Goal: Transaction & Acquisition: Purchase product/service

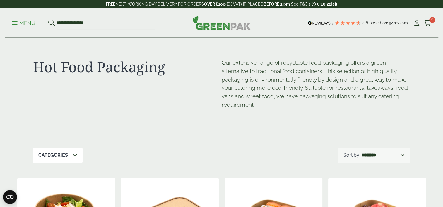
click at [89, 26] on input "**********" at bounding box center [105, 23] width 98 height 12
type input "***"
click at [48, 19] on button at bounding box center [51, 23] width 6 height 8
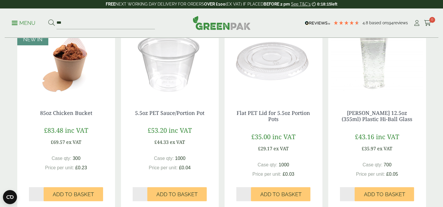
scroll to position [146, 0]
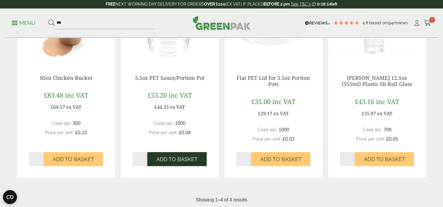
click at [173, 160] on span "Add to Basket" at bounding box center [176, 159] width 41 height 6
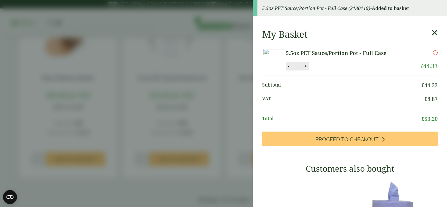
click at [432, 35] on icon at bounding box center [435, 33] width 6 height 8
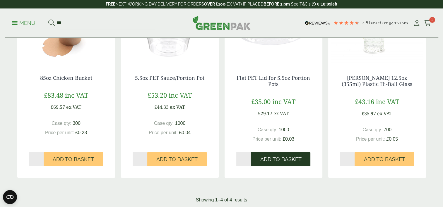
click at [299, 156] on span "Add to Basket" at bounding box center [280, 159] width 41 height 6
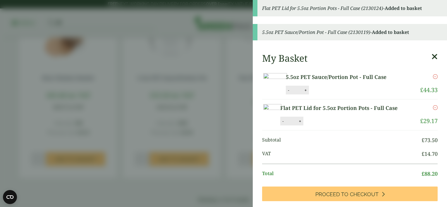
click at [186, 47] on aside "Flat PET Lid for 5.5oz Portion Pots - Full Case (2130124) - Added to basket 5.5…" at bounding box center [223, 103] width 447 height 207
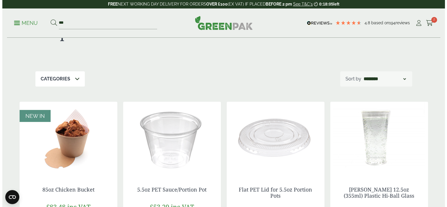
scroll to position [0, 0]
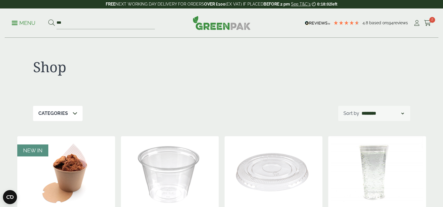
click at [23, 24] on p "Menu" at bounding box center [24, 23] width 24 height 7
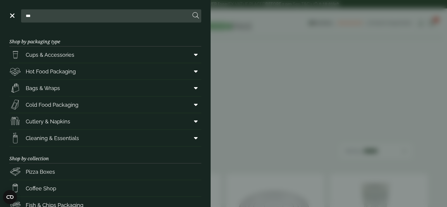
click at [36, 11] on input "***" at bounding box center [106, 16] width 167 height 12
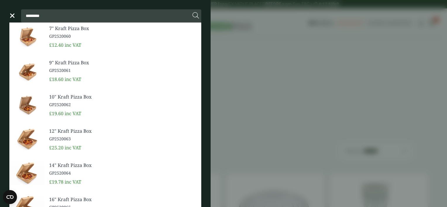
type input "*********"
click at [67, 133] on span "12" Kraft Pizza Box" at bounding box center [123, 131] width 148 height 7
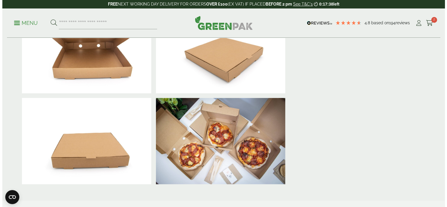
scroll to position [59, 0]
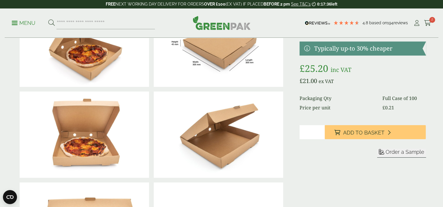
click at [303, 130] on input "*" at bounding box center [311, 132] width 25 height 14
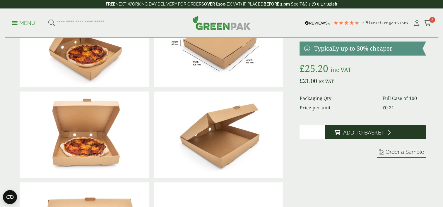
type input "*"
click at [343, 130] on button "Add to Basket" at bounding box center [375, 132] width 101 height 14
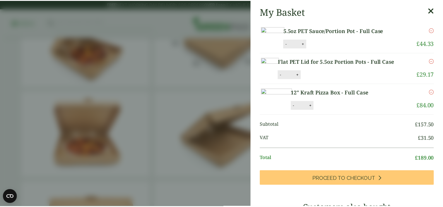
scroll to position [0, 0]
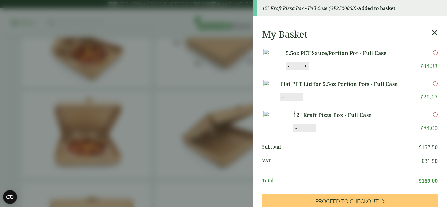
click at [432, 34] on icon at bounding box center [435, 33] width 6 height 8
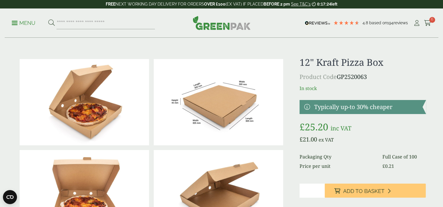
click at [15, 21] on link "Menu" at bounding box center [24, 23] width 24 height 6
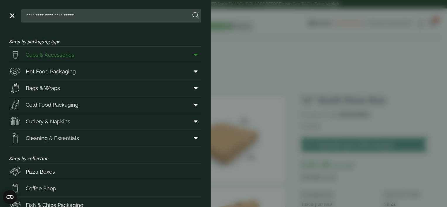
click at [56, 54] on span "Cups & Accessories" at bounding box center [50, 55] width 49 height 8
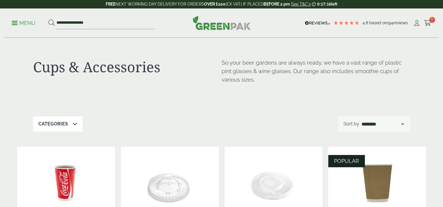
click at [28, 23] on p "Menu" at bounding box center [24, 23] width 24 height 7
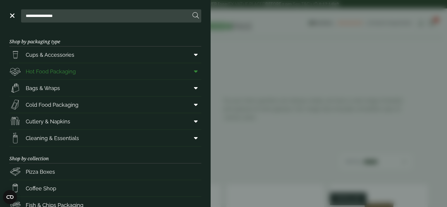
click at [50, 75] on span "Hot Food Packaging" at bounding box center [51, 72] width 50 height 8
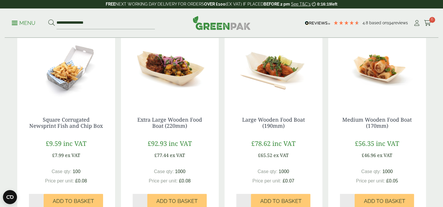
scroll to position [176, 0]
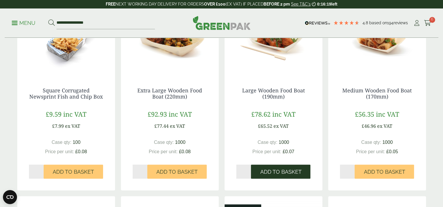
click at [278, 171] on span "Add to Basket" at bounding box center [280, 172] width 41 height 6
click at [286, 165] on button "Add to Basket" at bounding box center [280, 172] width 59 height 14
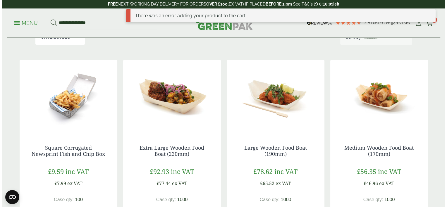
scroll to position [117, 0]
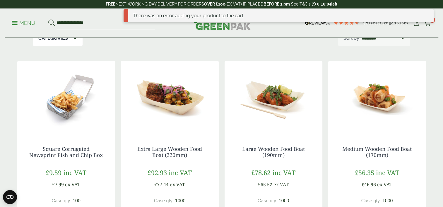
click at [428, 23] on div "There was an error adding your product to the cart." at bounding box center [279, 18] width 310 height 18
click at [427, 26] on div "There was an error adding your product to the cart." at bounding box center [279, 18] width 310 height 18
click at [427, 27] on link "Cart 6" at bounding box center [427, 23] width 7 height 9
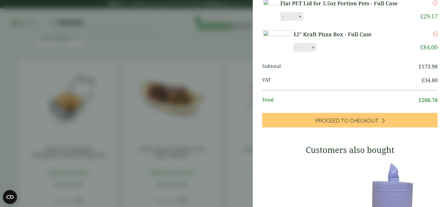
scroll to position [0, 0]
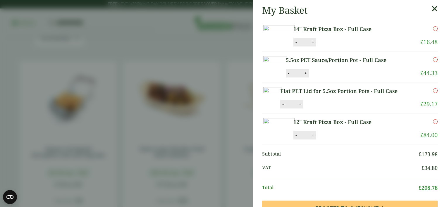
click at [433, 28] on icon "Remove this item" at bounding box center [435, 28] width 5 height 5
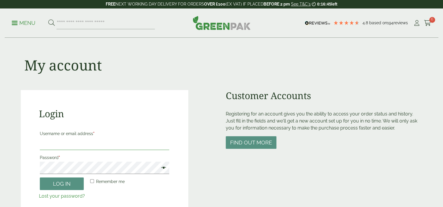
type input "**********"
click at [76, 147] on input "**********" at bounding box center [105, 144] width 130 height 12
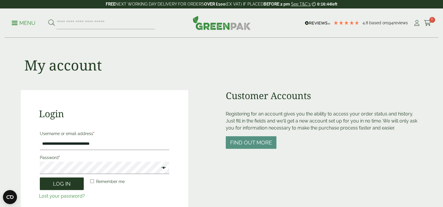
click at [41, 188] on button "Log in" at bounding box center [62, 184] width 44 height 13
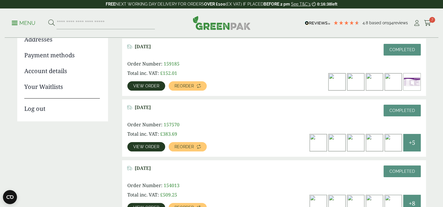
scroll to position [117, 0]
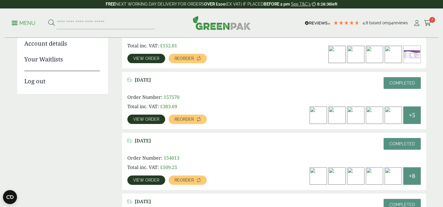
click at [405, 176] on div "+8" at bounding box center [412, 176] width 18 height 18
click at [149, 184] on link "View order" at bounding box center [146, 180] width 38 height 9
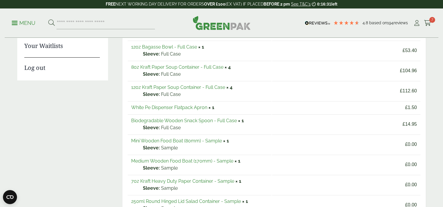
scroll to position [176, 0]
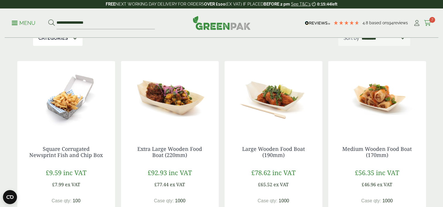
click at [429, 24] on icon at bounding box center [427, 23] width 7 height 6
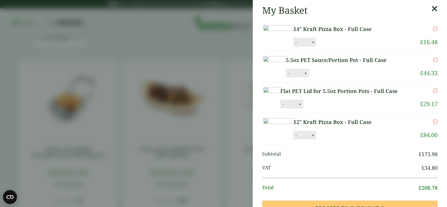
click at [433, 31] on link "Remove" at bounding box center [435, 28] width 5 height 7
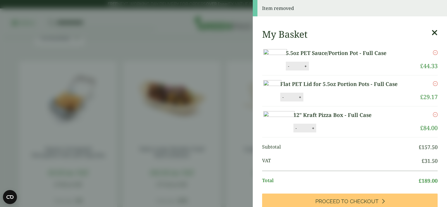
click at [227, 31] on aside "Item removed My Basket 5.5oz PET Sauce/Portion Pot - Full Case 5.5oz PET Sauce/…" at bounding box center [223, 103] width 447 height 207
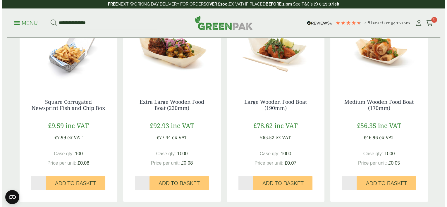
scroll to position [176, 0]
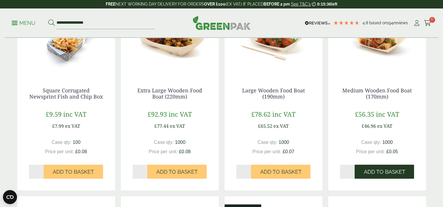
click at [387, 177] on button "Add to Basket" at bounding box center [384, 172] width 59 height 14
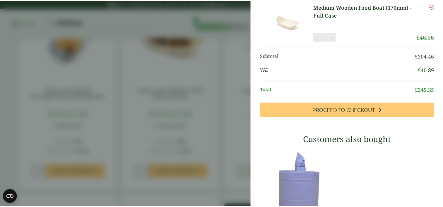
scroll to position [0, 0]
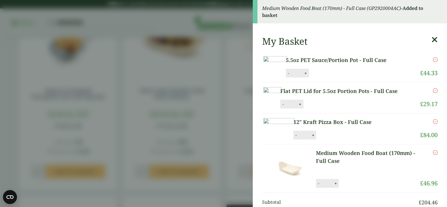
click at [182, 70] on aside "Medium Wooden Food Boat (170mm) - Full Case (GP2920004AC) - Added to basket My …" at bounding box center [223, 103] width 447 height 207
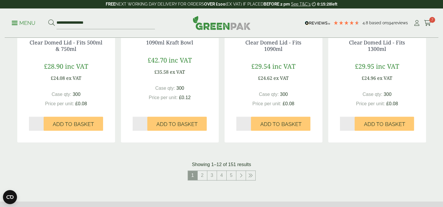
scroll to position [615, 0]
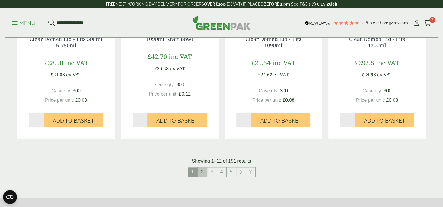
click at [201, 174] on link "2" at bounding box center [202, 171] width 9 height 9
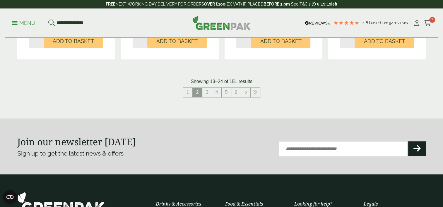
scroll to position [703, 0]
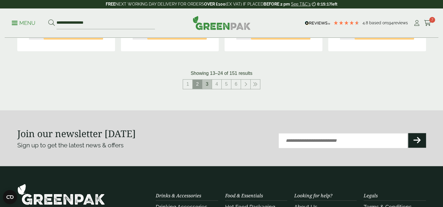
click at [210, 84] on link "3" at bounding box center [206, 84] width 9 height 9
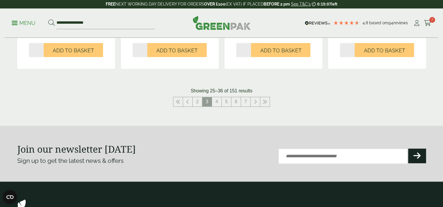
scroll to position [703, 0]
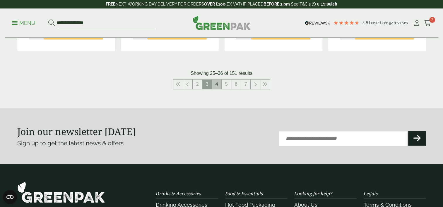
click at [219, 85] on link "4" at bounding box center [216, 84] width 9 height 9
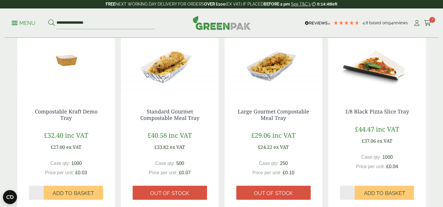
scroll to position [556, 0]
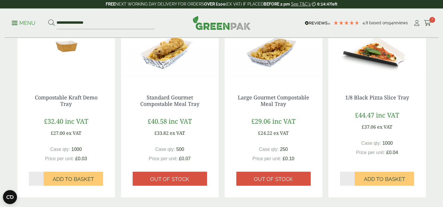
click at [349, 179] on input "*" at bounding box center [347, 179] width 15 height 14
type input "*"
click at [352, 178] on input "*" at bounding box center [347, 179] width 15 height 14
click at [374, 177] on span "Add to Basket" at bounding box center [384, 179] width 41 height 6
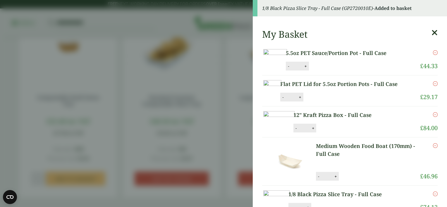
click at [217, 73] on aside "1/8 Black Pizza Slice Tray - Full Case (GP2720010E) - Added to basket My Basket…" at bounding box center [223, 103] width 447 height 207
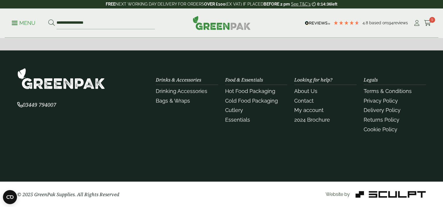
scroll to position [699, 0]
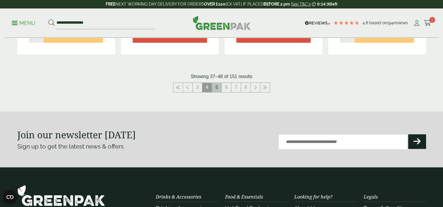
click at [220, 84] on link "5" at bounding box center [216, 87] width 9 height 9
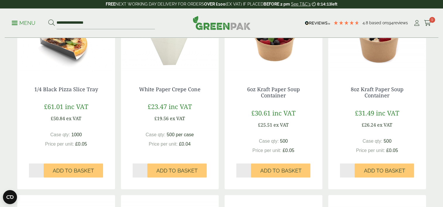
scroll to position [202, 0]
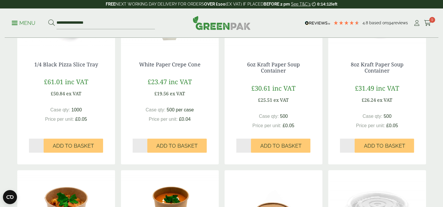
click at [350, 143] on input "*" at bounding box center [347, 146] width 15 height 14
type input "*"
click at [350, 144] on input "*" at bounding box center [347, 146] width 15 height 14
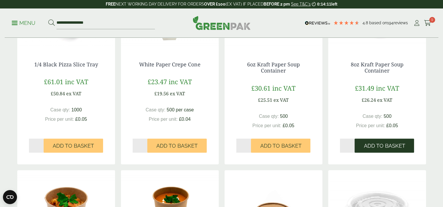
click at [368, 144] on span "Add to Basket" at bounding box center [384, 146] width 41 height 6
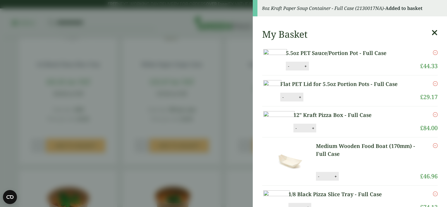
click at [108, 175] on aside "8oz Kraft Paper Soup Container - Full Case (2130017NA) - Added to basket My Bas…" at bounding box center [223, 103] width 447 height 207
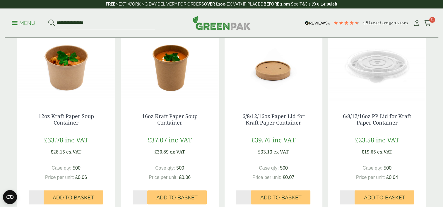
scroll to position [377, 0]
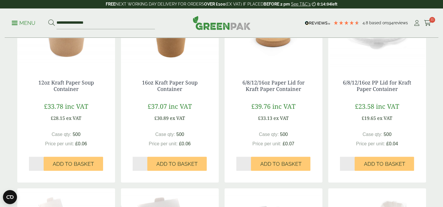
type input "*"
click at [40, 162] on input "*" at bounding box center [36, 164] width 15 height 14
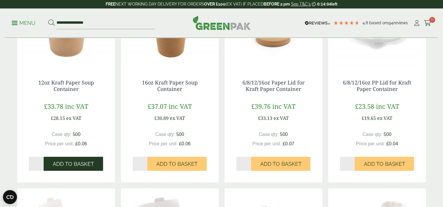
click at [65, 164] on span "Add to Basket" at bounding box center [73, 164] width 41 height 6
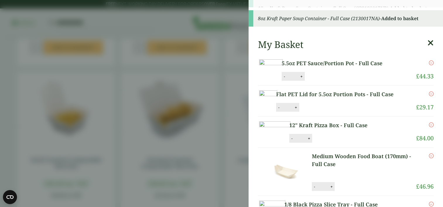
scroll to position [436, 0]
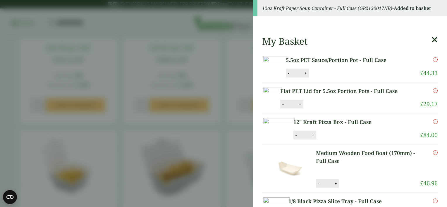
click at [228, 107] on aside "12oz Kraft Paper Soup Container - Full Case (GP2130017NB) - Added to basket My …" at bounding box center [223, 103] width 447 height 207
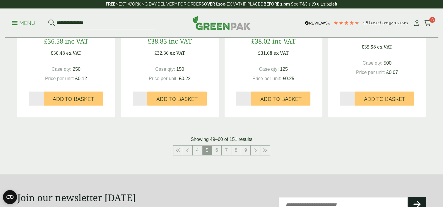
scroll to position [641, 0]
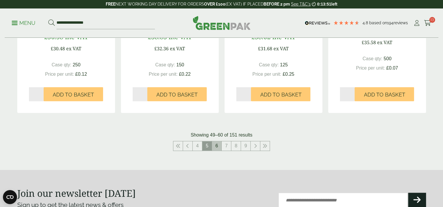
click at [218, 143] on link "6" at bounding box center [216, 145] width 9 height 9
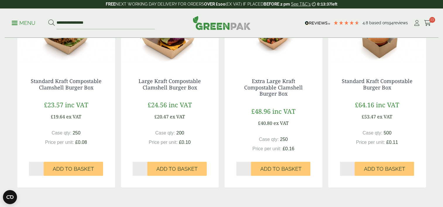
scroll to position [615, 0]
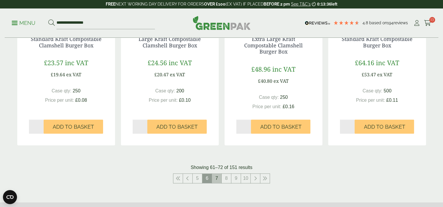
click at [216, 178] on link "7" at bounding box center [216, 178] width 9 height 9
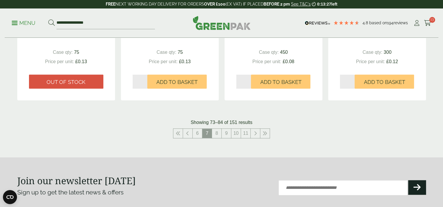
scroll to position [673, 0]
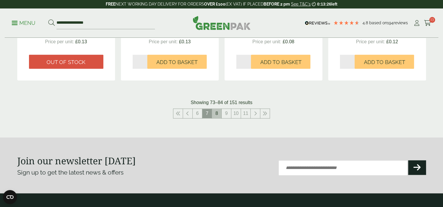
click at [216, 114] on link "8" at bounding box center [216, 113] width 9 height 9
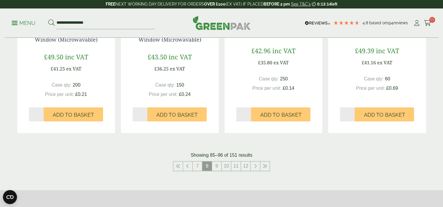
scroll to position [644, 0]
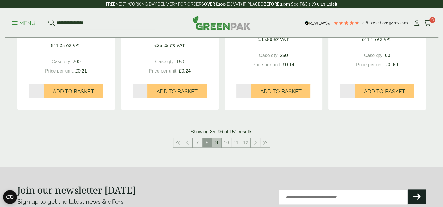
click at [219, 144] on link "9" at bounding box center [216, 142] width 9 height 9
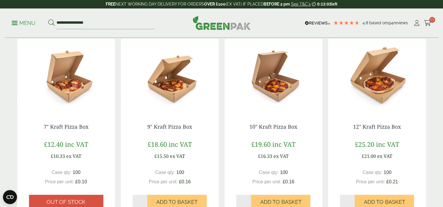
scroll to position [703, 0]
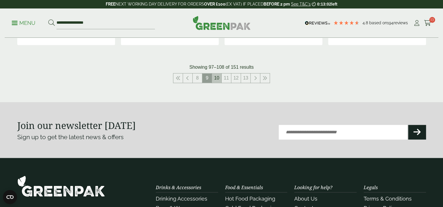
click at [219, 81] on link "10" at bounding box center [216, 77] width 9 height 9
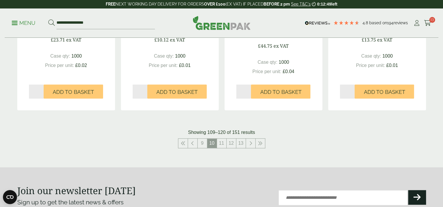
scroll to position [673, 0]
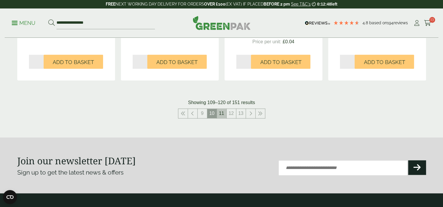
click at [222, 113] on link "11" at bounding box center [221, 113] width 9 height 9
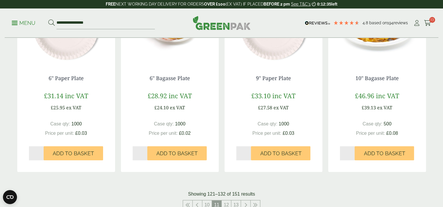
scroll to position [615, 0]
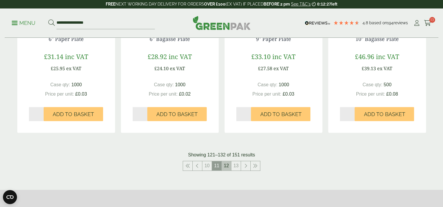
click at [228, 167] on link "12" at bounding box center [226, 165] width 9 height 9
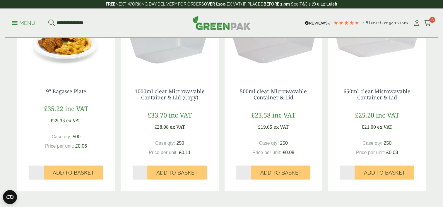
scroll to position [644, 0]
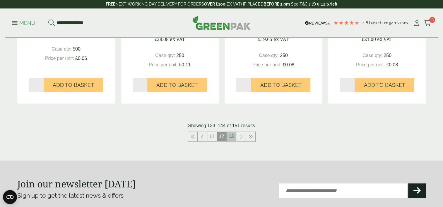
click at [232, 139] on link "13" at bounding box center [231, 136] width 9 height 9
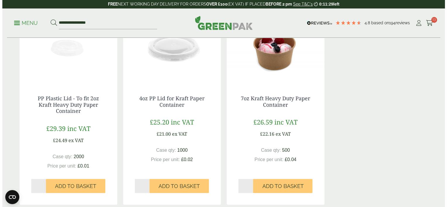
scroll to position [365, 0]
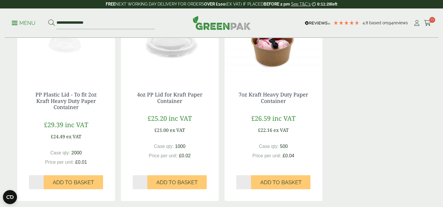
click at [13, 23] on span at bounding box center [15, 23] width 6 height 1
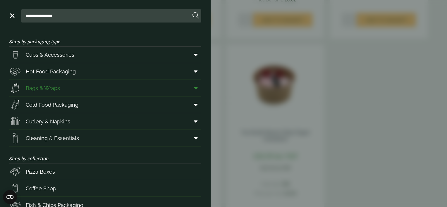
click at [93, 92] on link "Bags & Wraps" at bounding box center [105, 88] width 192 height 16
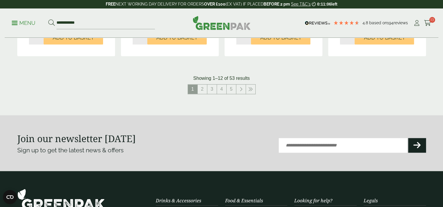
scroll to position [673, 0]
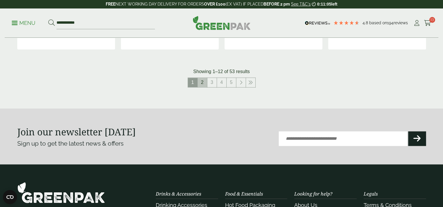
click at [204, 84] on link "2" at bounding box center [202, 82] width 9 height 9
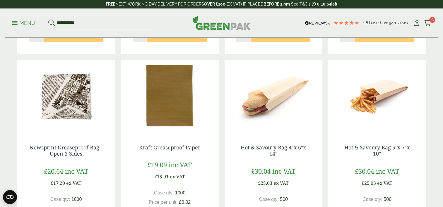
scroll to position [556, 0]
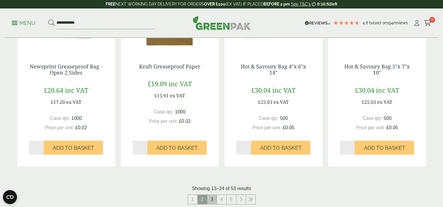
click at [213, 203] on link "3" at bounding box center [211, 199] width 9 height 9
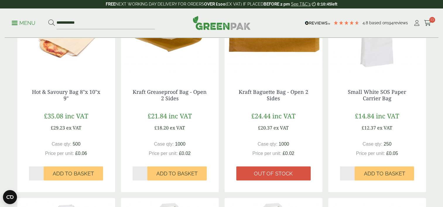
scroll to position [176, 0]
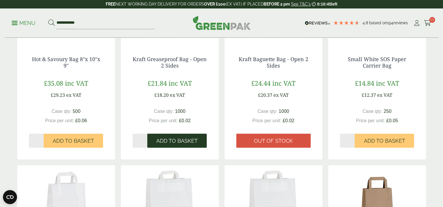
click at [180, 144] on span "Add to Basket" at bounding box center [176, 141] width 41 height 6
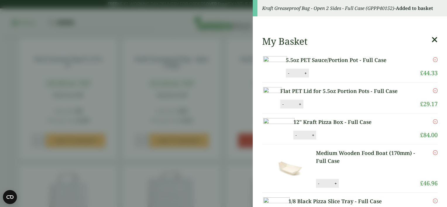
click at [204, 44] on aside "Kraft Greaseproof Bag - Open 2 Sides - Full Case (GPPP40152) - Added to basket …" at bounding box center [223, 103] width 447 height 207
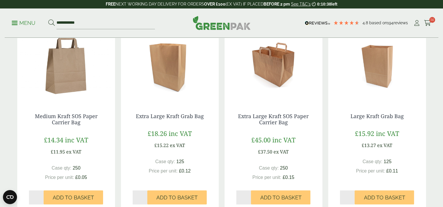
scroll to position [585, 0]
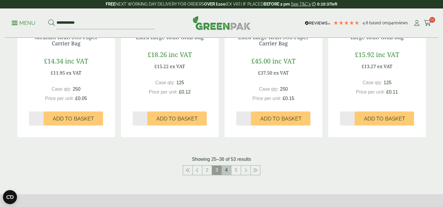
click at [227, 172] on link "4" at bounding box center [226, 170] width 9 height 9
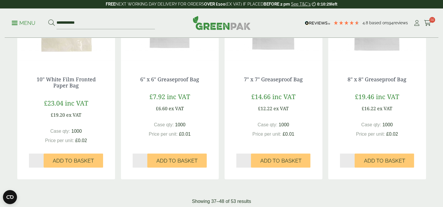
scroll to position [644, 0]
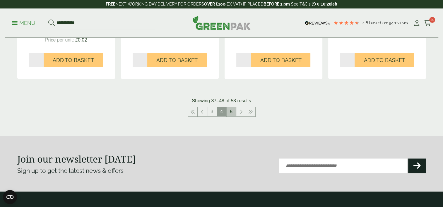
click at [235, 111] on link "5" at bounding box center [231, 111] width 9 height 9
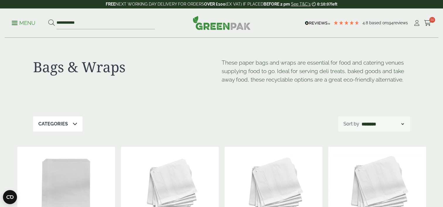
click at [14, 23] on span at bounding box center [15, 23] width 6 height 1
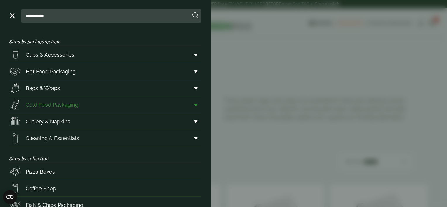
click at [63, 105] on span "Cold Food Packaging" at bounding box center [52, 105] width 53 height 8
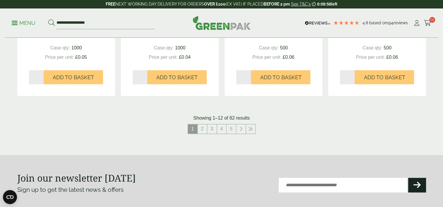
scroll to position [644, 0]
click at [205, 126] on link "2" at bounding box center [202, 128] width 9 height 9
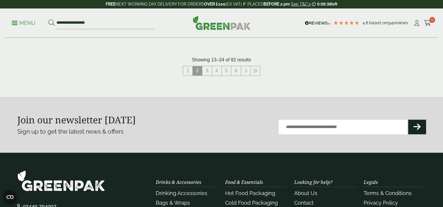
scroll to position [703, 0]
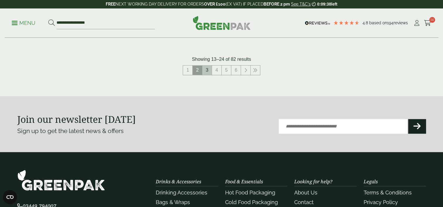
click at [204, 67] on link "3" at bounding box center [206, 70] width 9 height 9
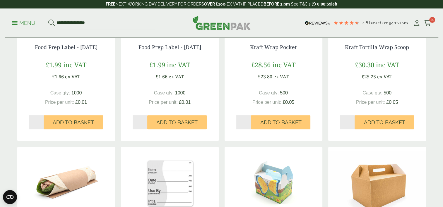
scroll to position [205, 0]
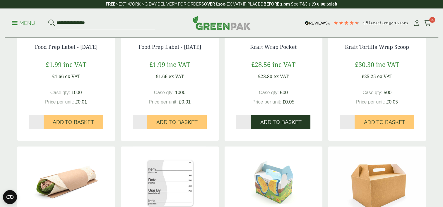
click at [281, 123] on span "Add to Basket" at bounding box center [280, 122] width 41 height 6
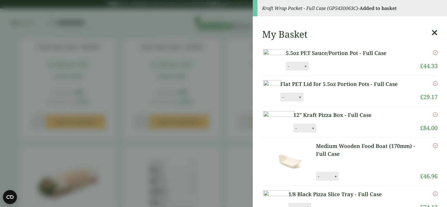
click at [432, 34] on icon at bounding box center [435, 33] width 6 height 8
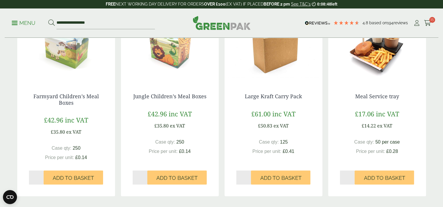
scroll to position [644, 0]
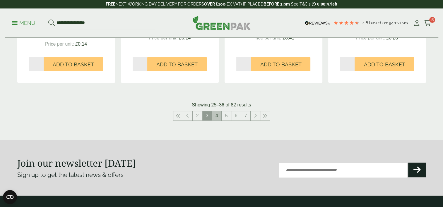
click at [218, 118] on link "4" at bounding box center [216, 115] width 9 height 9
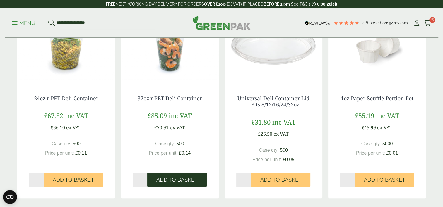
scroll to position [644, 0]
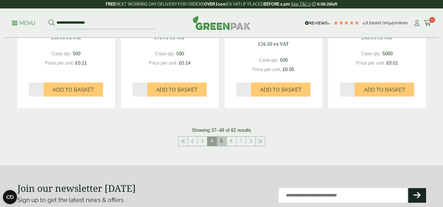
click at [221, 139] on link "5" at bounding box center [221, 141] width 9 height 9
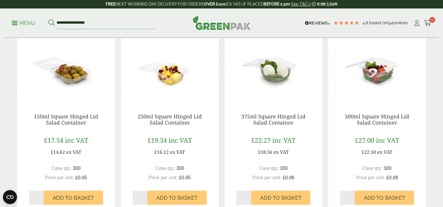
scroll to position [527, 0]
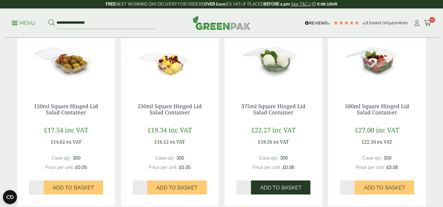
click at [274, 188] on span "Add to Basket" at bounding box center [280, 188] width 41 height 6
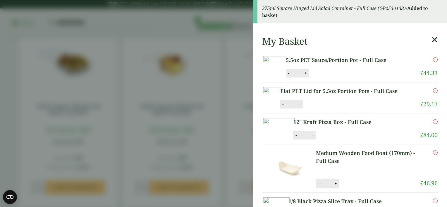
click at [208, 54] on aside "375ml Square Hinged Lid Salad Container - Full Case (GP2530133) - Added to bask…" at bounding box center [223, 103] width 447 height 207
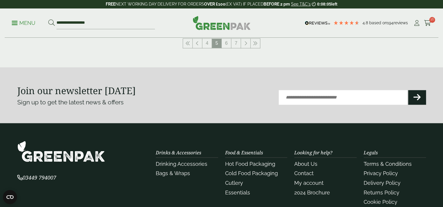
scroll to position [679, 0]
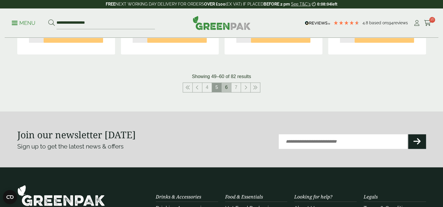
click at [224, 90] on link "6" at bounding box center [226, 87] width 9 height 9
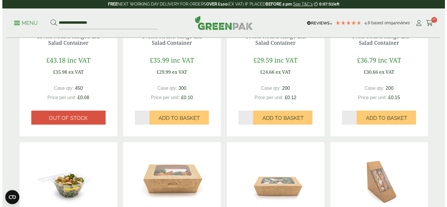
scroll to position [410, 0]
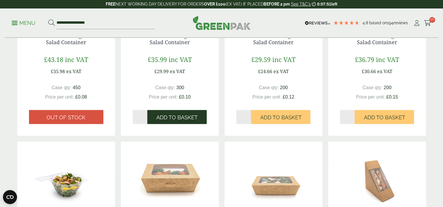
click at [188, 114] on button "Add to Basket" at bounding box center [176, 117] width 59 height 14
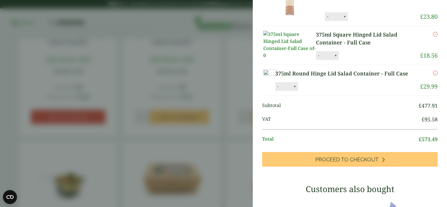
scroll to position [379, 0]
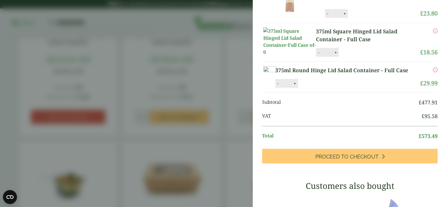
click at [280, 86] on button "-" at bounding box center [278, 83] width 5 height 5
click at [329, 88] on button "Update" at bounding box center [313, 83] width 29 height 9
type input "*"
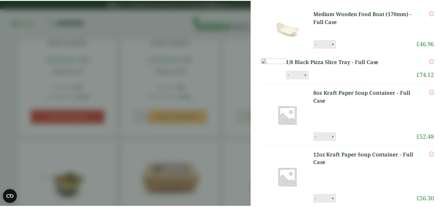
scroll to position [0, 0]
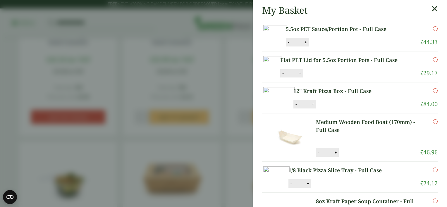
click at [198, 118] on aside "My Basket 5.5oz PET Sauce/Portion Pot - Full Case 5.5oz PET Sauce/Portion Pot -…" at bounding box center [223, 103] width 447 height 207
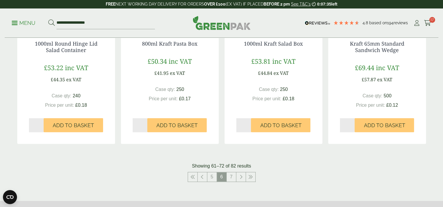
scroll to position [673, 0]
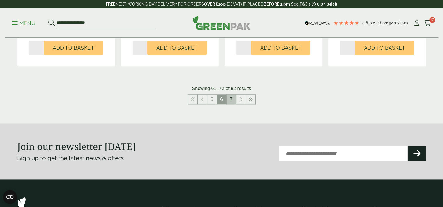
click at [233, 98] on link "7" at bounding box center [231, 99] width 9 height 9
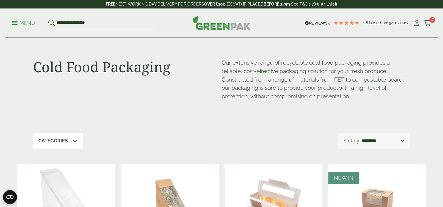
click at [14, 20] on p "Menu" at bounding box center [24, 23] width 24 height 7
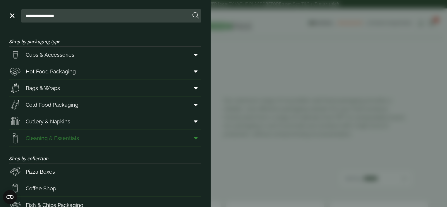
click at [61, 141] on span "Cleaning & Essentials" at bounding box center [52, 138] width 53 height 8
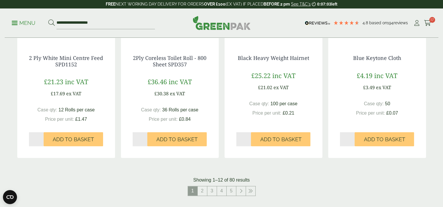
scroll to position [615, 0]
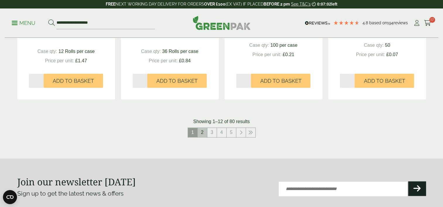
click at [203, 133] on link "2" at bounding box center [202, 132] width 9 height 9
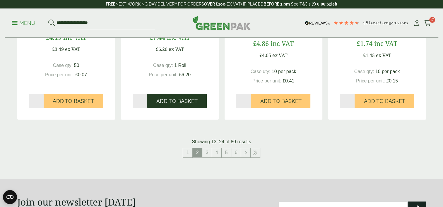
scroll to position [644, 0]
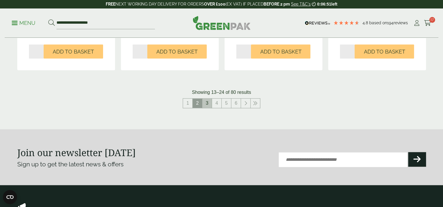
click at [206, 105] on link "3" at bounding box center [206, 103] width 9 height 9
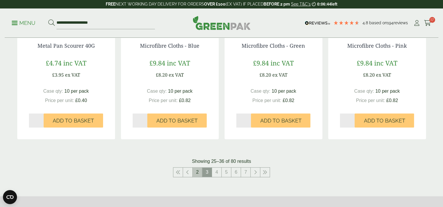
scroll to position [615, 0]
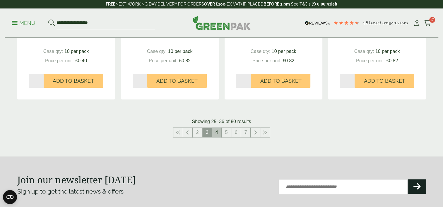
click at [214, 131] on link "4" at bounding box center [216, 132] width 9 height 9
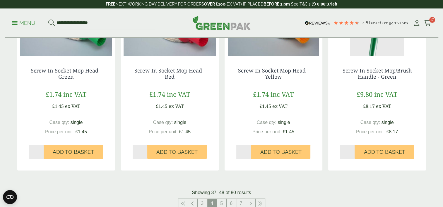
scroll to position [585, 0]
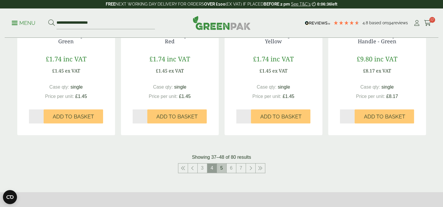
click at [220, 172] on link "5" at bounding box center [221, 168] width 9 height 9
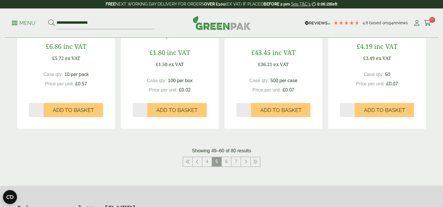
scroll to position [673, 0]
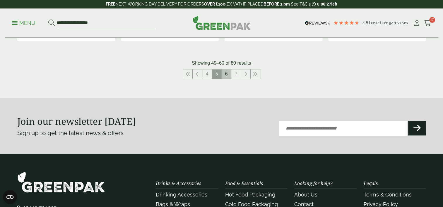
click at [225, 74] on link "6" at bounding box center [226, 73] width 9 height 9
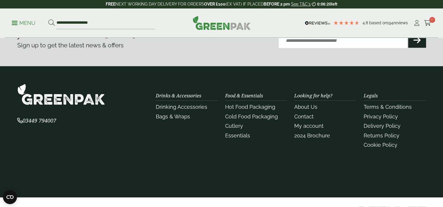
scroll to position [615, 0]
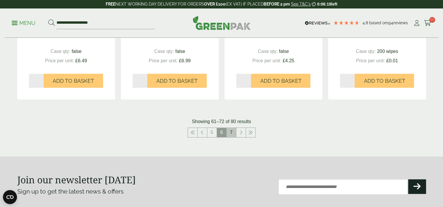
click at [231, 132] on link "7" at bounding box center [231, 132] width 9 height 9
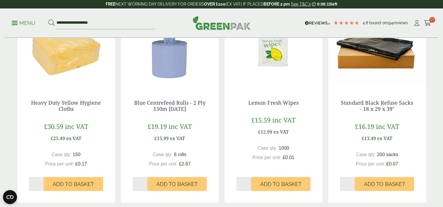
scroll to position [349, 0]
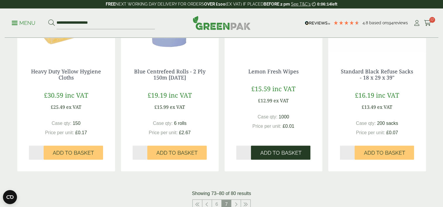
drag, startPoint x: 287, startPoint y: 154, endPoint x: 283, endPoint y: 153, distance: 3.6
click at [287, 153] on span "Add to Basket" at bounding box center [280, 153] width 41 height 6
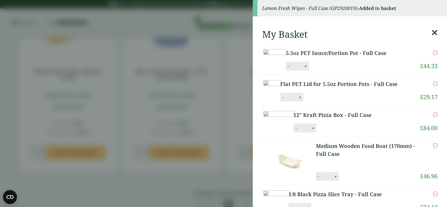
click at [225, 126] on aside "Lemon Fresh Wipes - Full Case (GP2920019) - Added to basket My Basket 5.5oz PET…" at bounding box center [223, 103] width 447 height 207
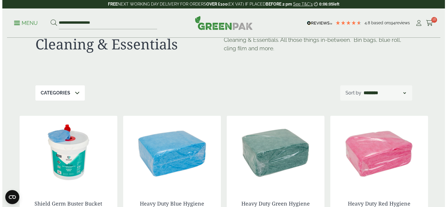
scroll to position [0, 0]
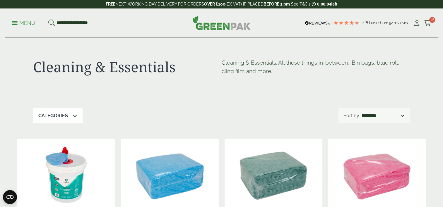
click at [16, 25] on p "Menu" at bounding box center [24, 23] width 24 height 7
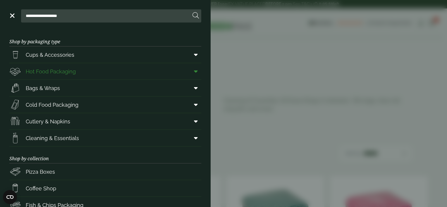
click at [194, 73] on icon at bounding box center [196, 72] width 4 height 6
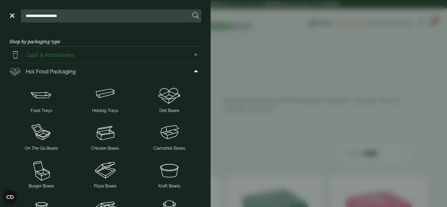
click at [194, 54] on icon at bounding box center [196, 55] width 4 height 6
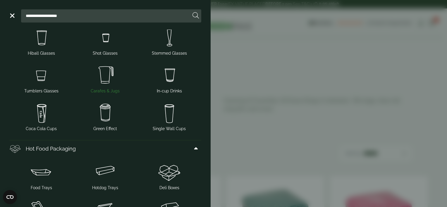
scroll to position [88, 0]
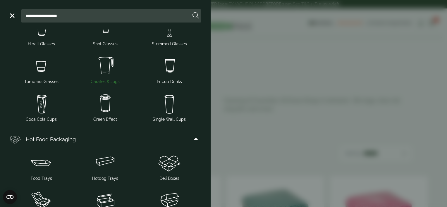
click at [103, 73] on img at bounding box center [105, 65] width 59 height 23
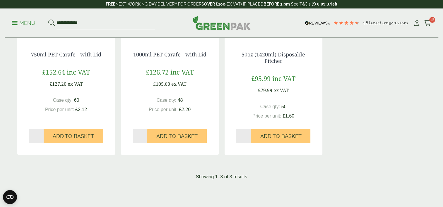
scroll to position [146, 0]
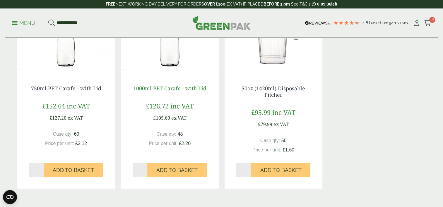
click at [177, 90] on link "1000ml PET Carafe - with Lid" at bounding box center [169, 88] width 73 height 7
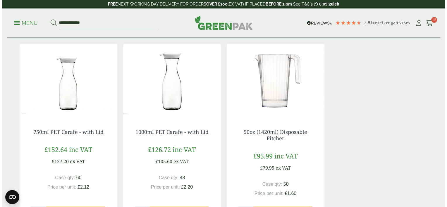
scroll to position [59, 0]
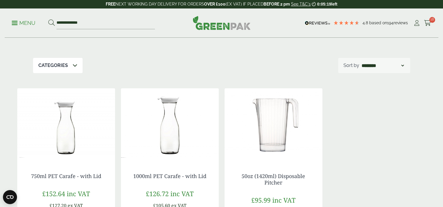
click at [16, 24] on link "Menu" at bounding box center [24, 23] width 24 height 6
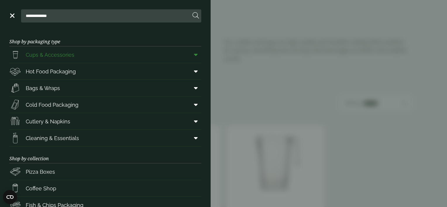
click at [189, 56] on span at bounding box center [194, 54] width 13 height 11
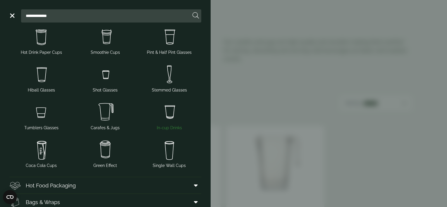
scroll to position [29, 0]
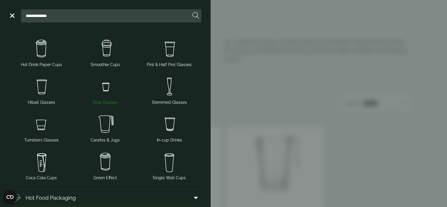
click at [108, 90] on img at bounding box center [105, 86] width 59 height 23
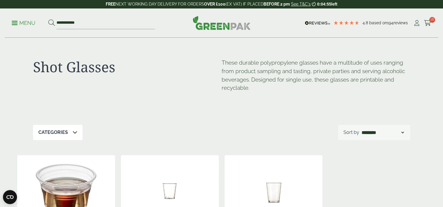
click at [27, 22] on p "Menu" at bounding box center [24, 23] width 24 height 7
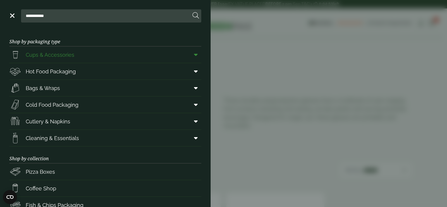
click at [194, 56] on icon at bounding box center [196, 55] width 4 height 6
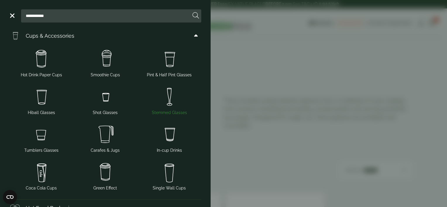
scroll to position [29, 0]
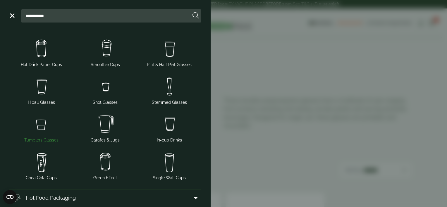
click at [45, 127] on img at bounding box center [41, 124] width 59 height 23
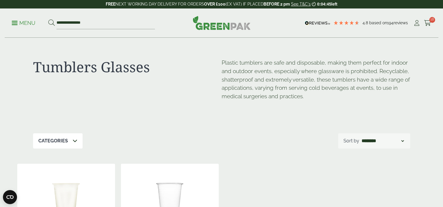
click at [428, 28] on div "**********" at bounding box center [222, 22] width 434 height 29
click at [428, 23] on icon at bounding box center [427, 23] width 7 height 6
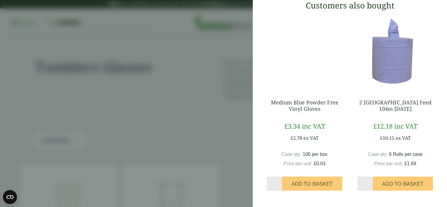
scroll to position [603, 0]
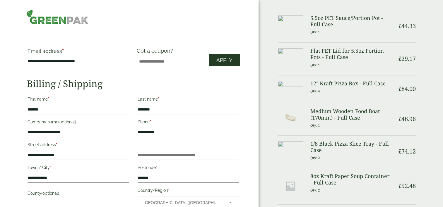
click at [228, 59] on span "Apply" at bounding box center [224, 60] width 16 height 6
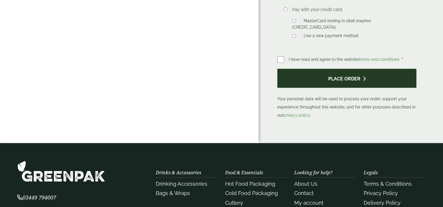
scroll to position [527, 0]
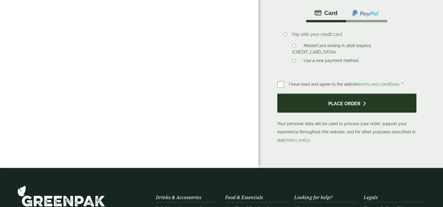
click at [315, 94] on button "Place order" at bounding box center [346, 103] width 139 height 19
